Goal: Check status

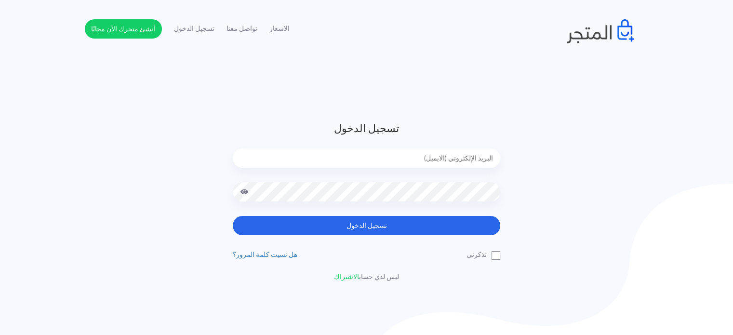
click at [476, 169] on div at bounding box center [366, 165] width 267 height 34
click at [472, 162] on input "email" at bounding box center [366, 157] width 267 height 19
type input "[EMAIL_ADDRESS][DOMAIN_NAME]"
click at [233, 216] on button "تسجيل الدخول" at bounding box center [366, 225] width 267 height 19
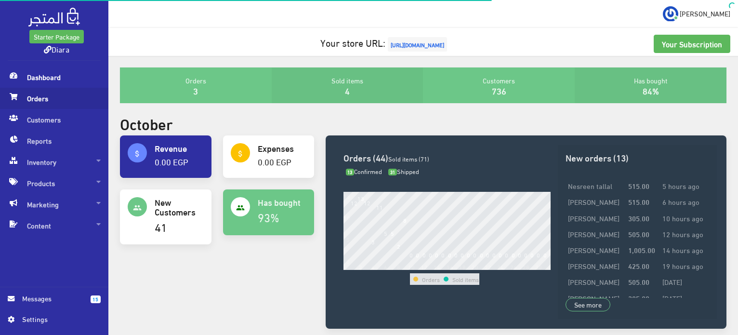
click at [42, 94] on span "Orders" at bounding box center [54, 98] width 93 height 21
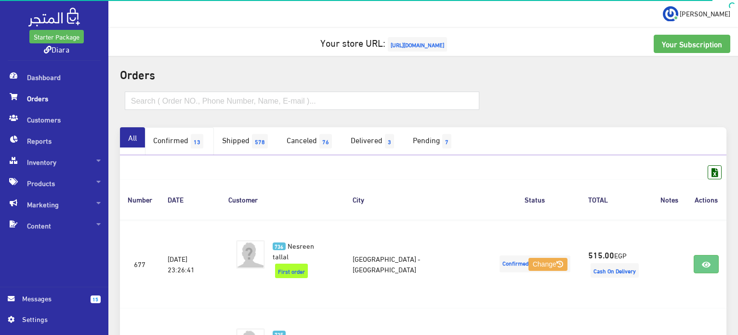
click at [197, 127] on link "Confirmed 13" at bounding box center [179, 141] width 69 height 28
